Goal: Task Accomplishment & Management: Use online tool/utility

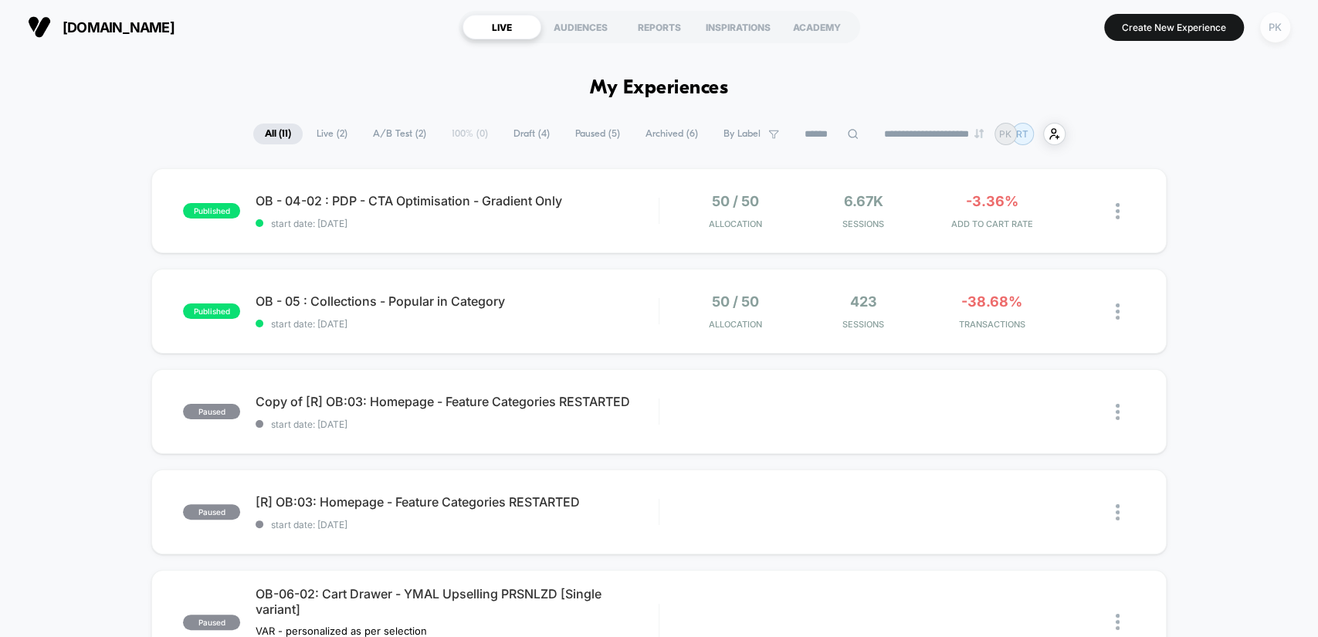
click at [1281, 29] on div "PK" at bounding box center [1275, 27] width 30 height 30
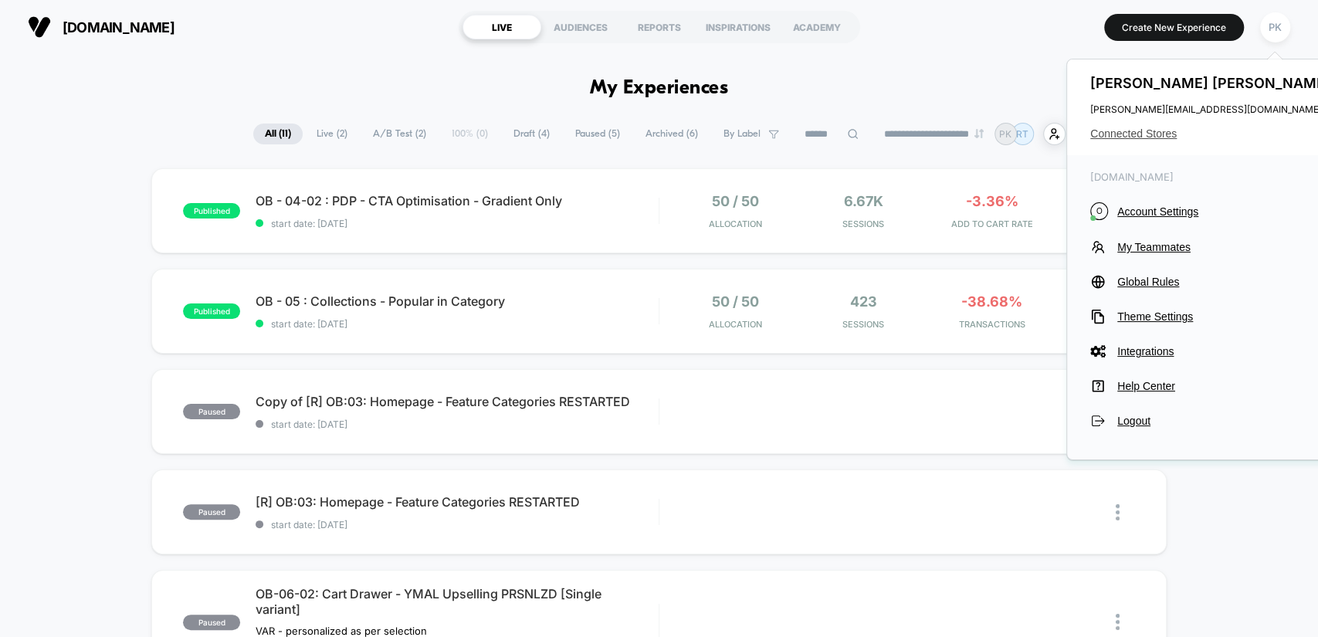
click at [1149, 138] on span "Connected Stores" at bounding box center [1212, 133] width 244 height 12
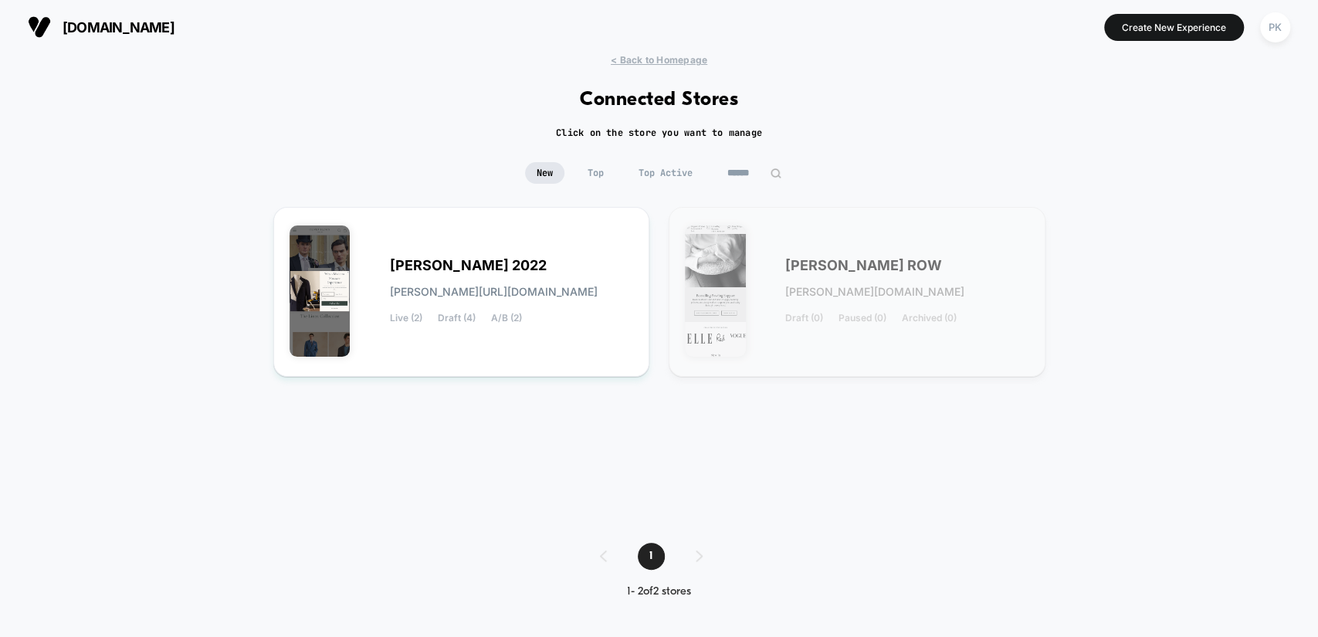
click at [820, 260] on span "[PERSON_NAME] ROW" at bounding box center [863, 265] width 157 height 11
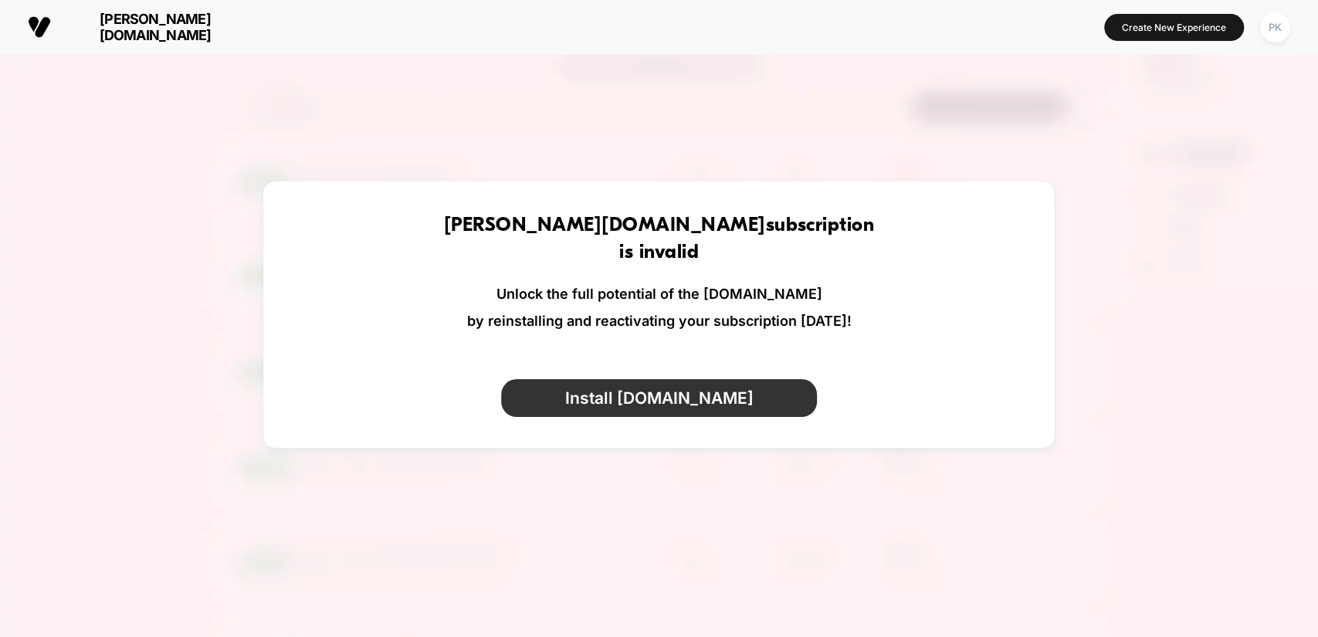
click at [690, 408] on button "Install [DOMAIN_NAME]" at bounding box center [659, 398] width 317 height 38
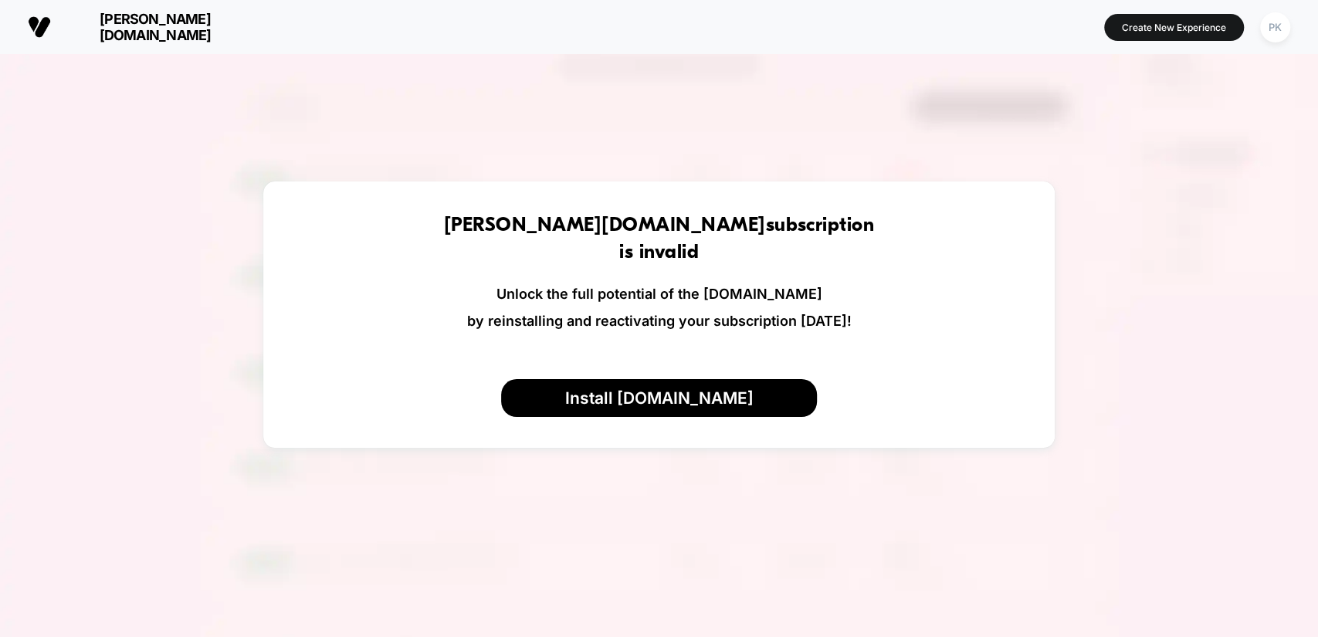
click at [1060, 151] on img at bounding box center [659, 372] width 1318 height 637
